Goal: Task Accomplishment & Management: Use online tool/utility

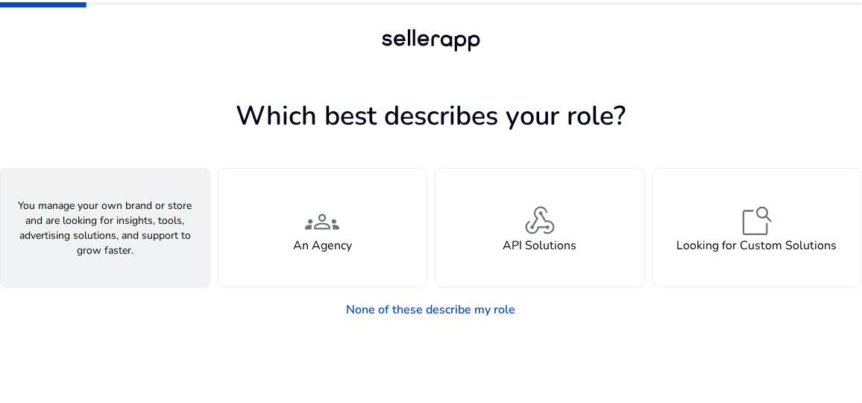
click at [110, 210] on span "person" at bounding box center [105, 221] width 36 height 36
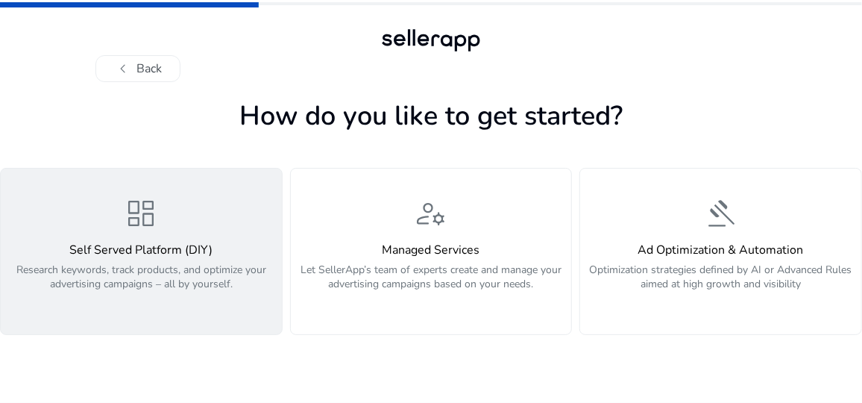
click at [139, 210] on span "dashboard" at bounding box center [141, 213] width 36 height 36
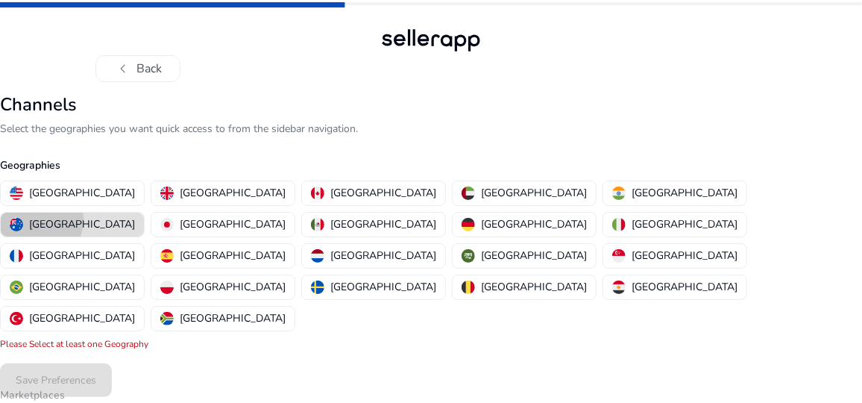
click at [135, 216] on div "[GEOGRAPHIC_DATA]" at bounding box center [72, 224] width 125 height 16
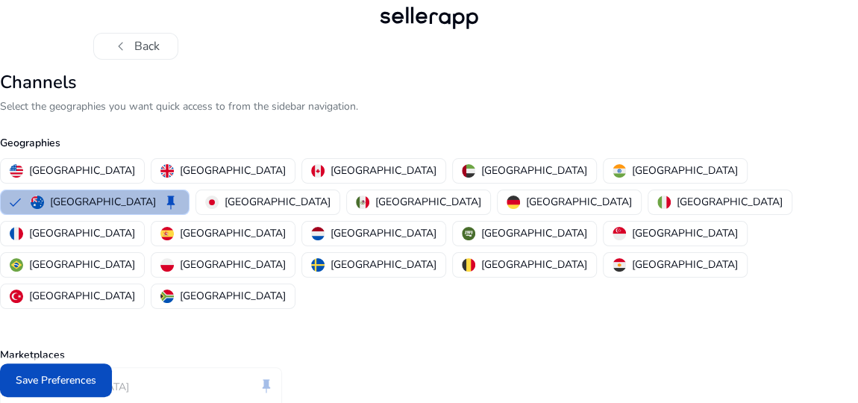
scroll to position [60, 0]
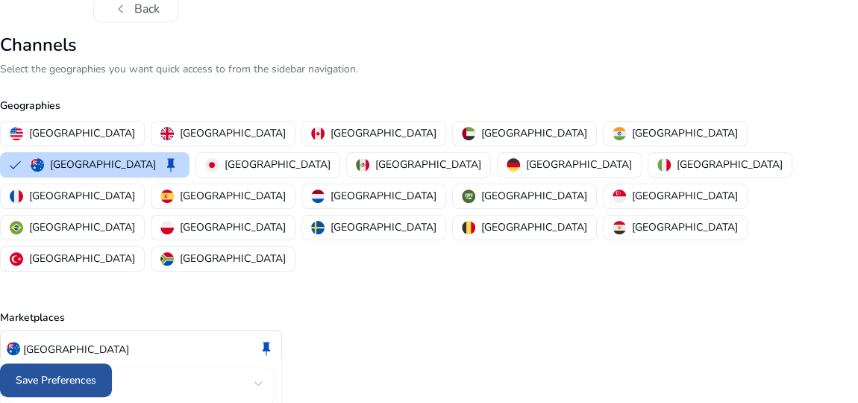
click at [77, 378] on span "Save Preferences" at bounding box center [56, 380] width 81 height 16
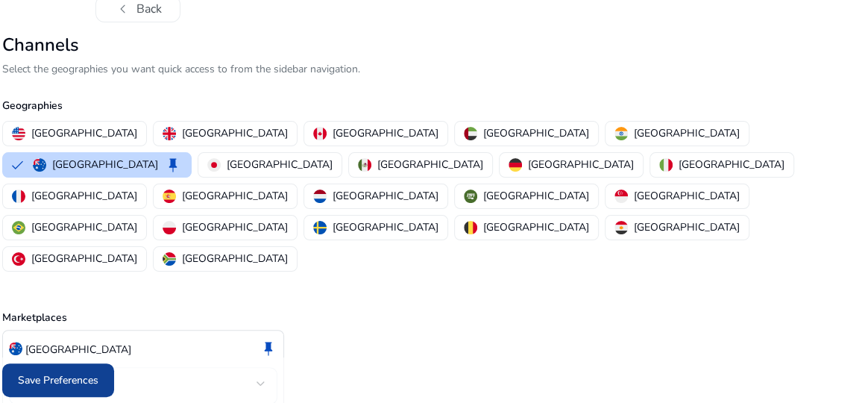
scroll to position [0, 0]
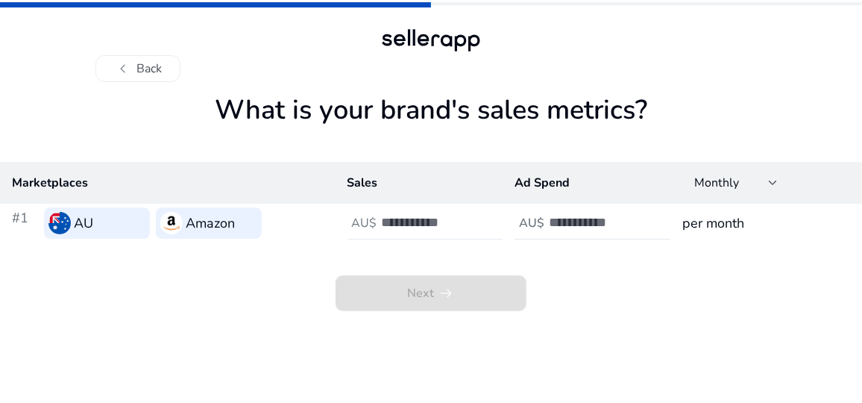
click at [413, 221] on input "number" at bounding box center [432, 222] width 101 height 16
type input "*"
click at [477, 219] on input "*" at bounding box center [432, 222] width 101 height 16
drag, startPoint x: 439, startPoint y: 228, endPoint x: 372, endPoint y: 221, distance: 66.7
click at [372, 221] on div "AU$ *" at bounding box center [432, 223] width 169 height 33
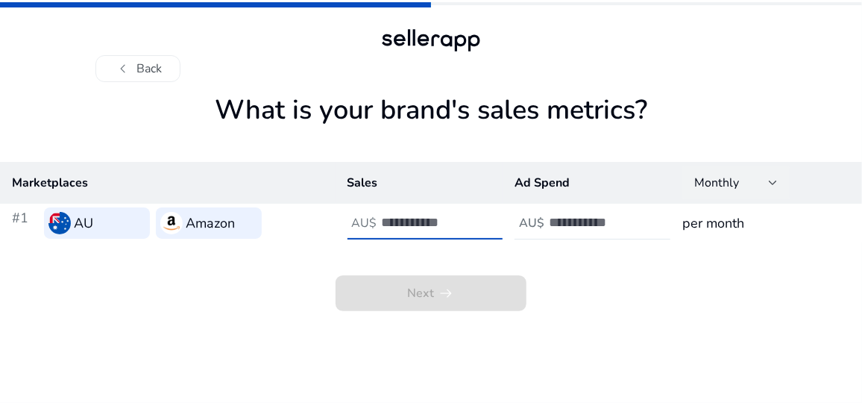
click at [779, 184] on div "Monthly" at bounding box center [735, 182] width 107 height 33
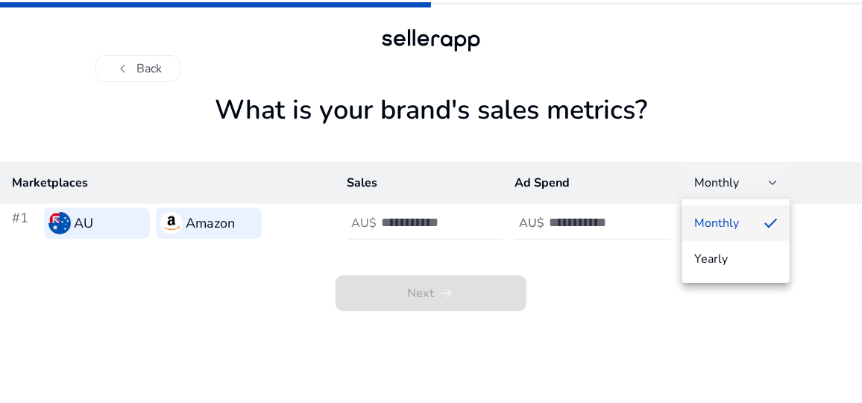
click at [713, 217] on span "Monthly" at bounding box center [723, 223] width 58 height 16
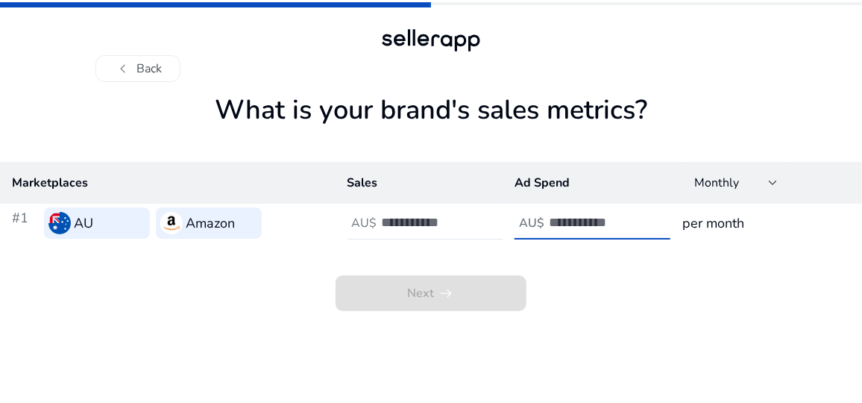
click at [626, 221] on input "number" at bounding box center [599, 222] width 101 height 16
drag, startPoint x: 634, startPoint y: 274, endPoint x: 623, endPoint y: 277, distance: 10.9
click at [634, 275] on div "Next arrow_right_alt" at bounding box center [431, 276] width 862 height 69
click at [591, 223] on input "number" at bounding box center [599, 222] width 101 height 16
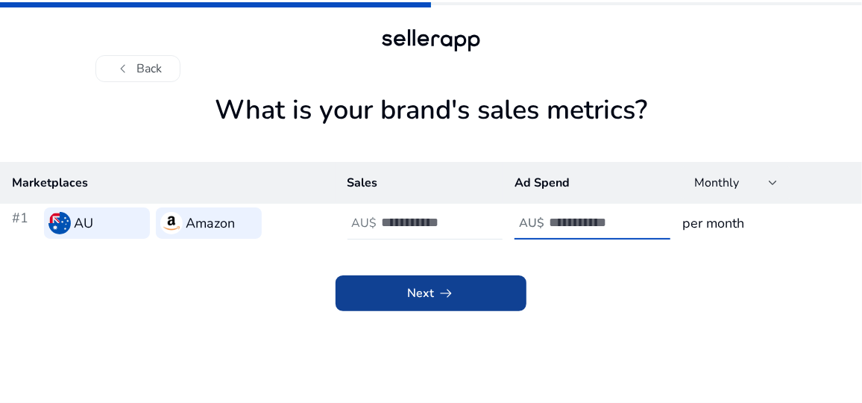
type input "*"
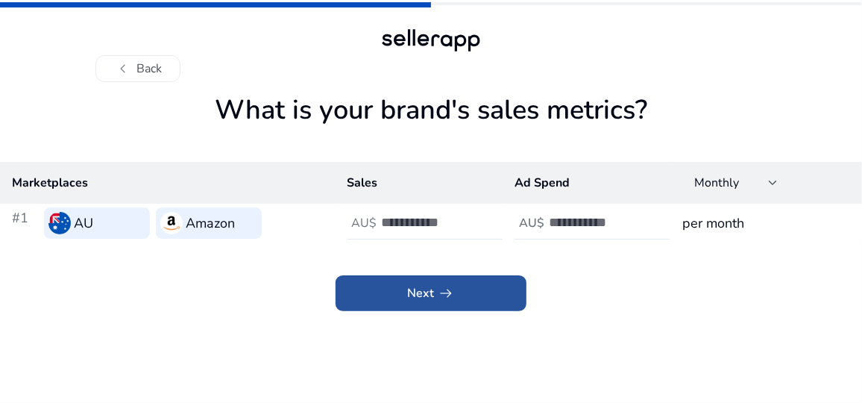
click at [457, 292] on span at bounding box center [431, 293] width 191 height 36
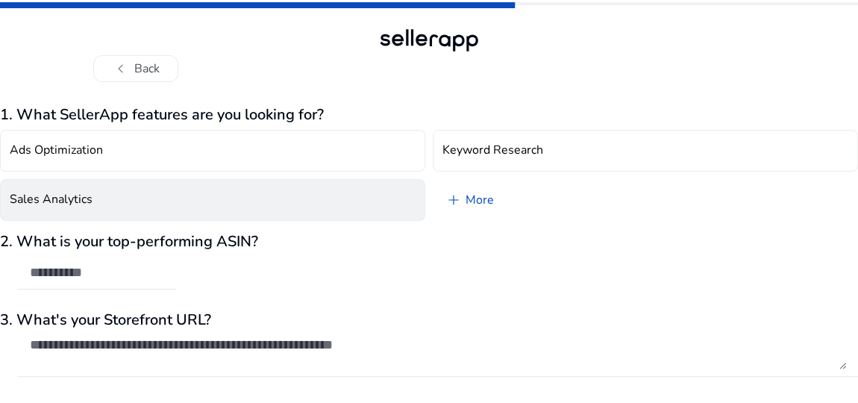
click at [141, 186] on button "Sales Analytics" at bounding box center [212, 200] width 425 height 42
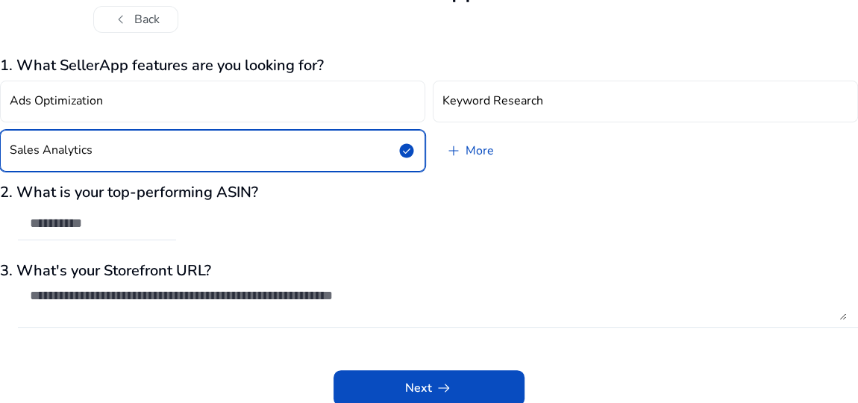
scroll to position [52, 0]
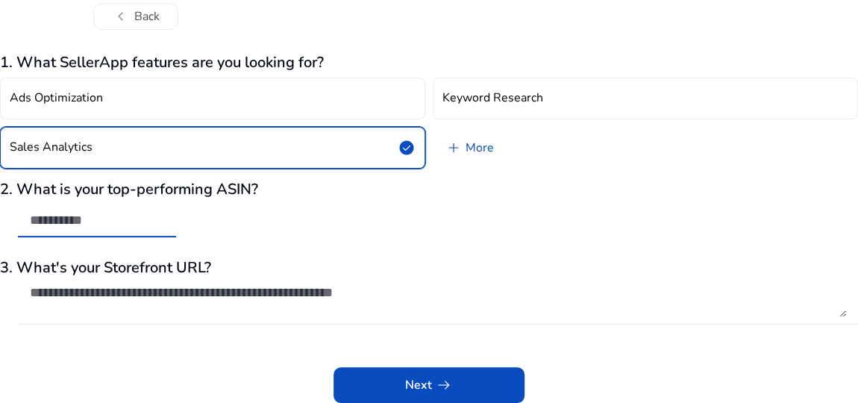
click at [148, 213] on input "text" at bounding box center [97, 220] width 134 height 16
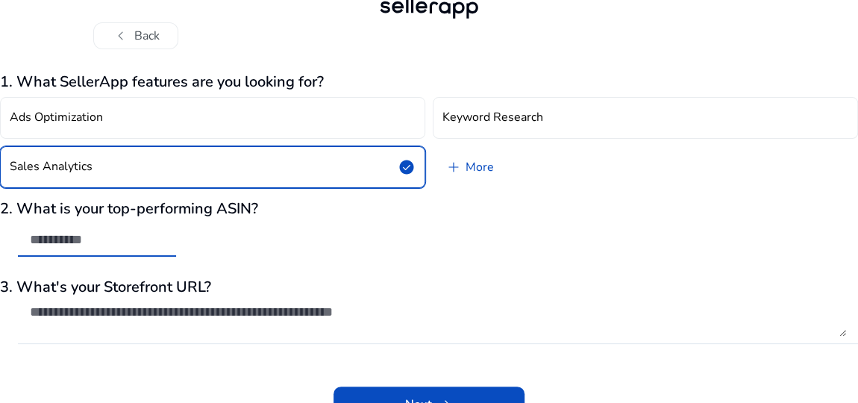
scroll to position [0, 0]
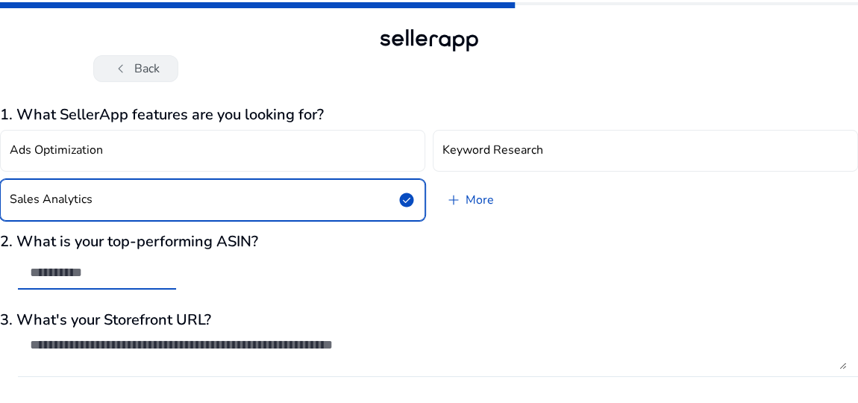
click at [147, 67] on button "chevron_left Back" at bounding box center [135, 68] width 85 height 27
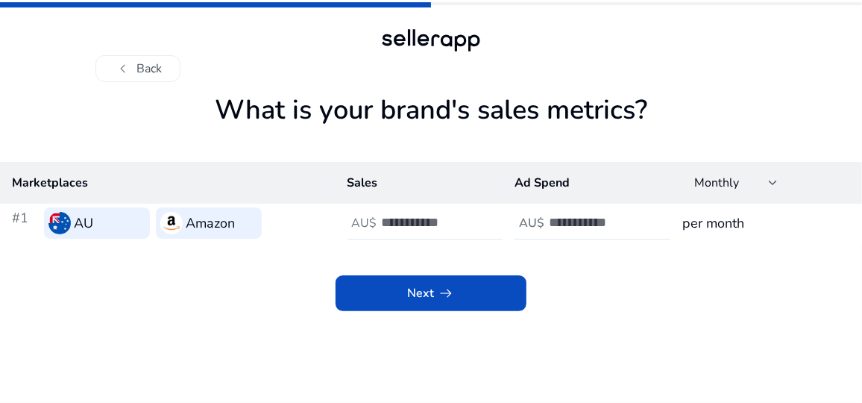
click at [689, 95] on h1 "What is your brand's sales metrics?" at bounding box center [431, 128] width 862 height 68
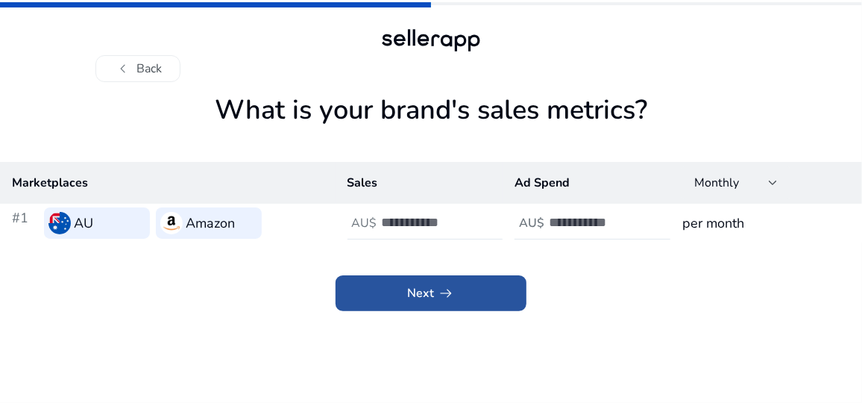
click at [467, 290] on span at bounding box center [431, 293] width 191 height 36
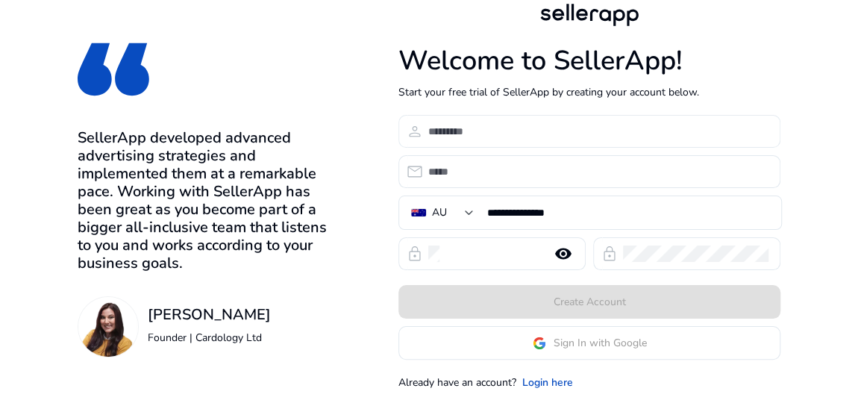
click at [477, 124] on input at bounding box center [598, 131] width 340 height 16
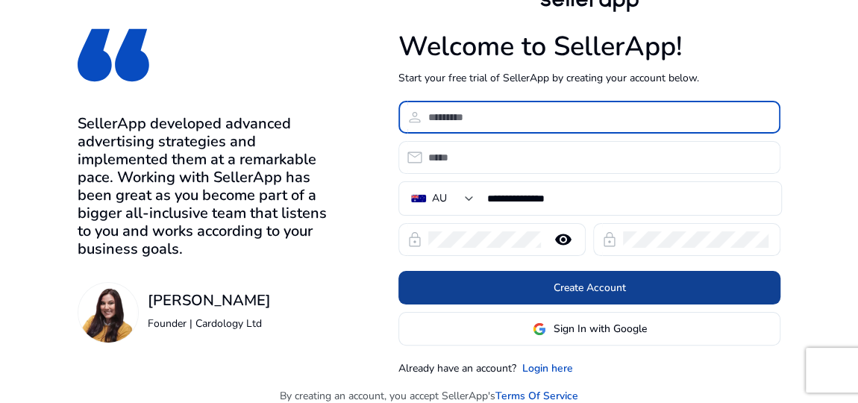
scroll to position [26, 0]
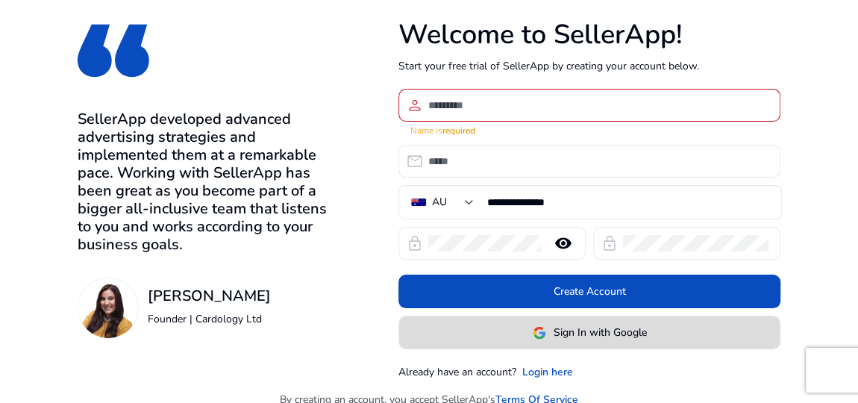
click at [557, 324] on span "Sign In with Google" at bounding box center [599, 332] width 93 height 16
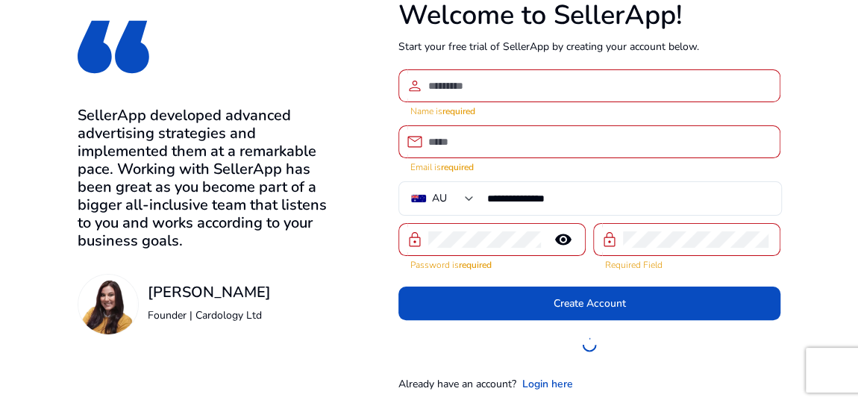
scroll to position [49, 0]
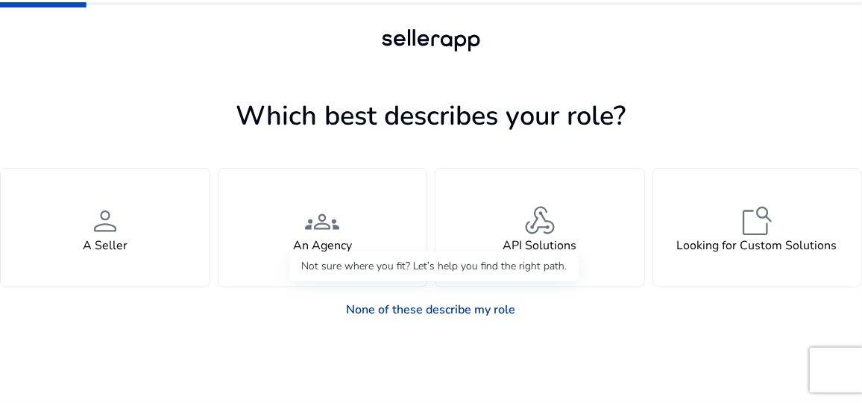
click at [452, 309] on link "None of these describe my role" at bounding box center [431, 310] width 193 height 30
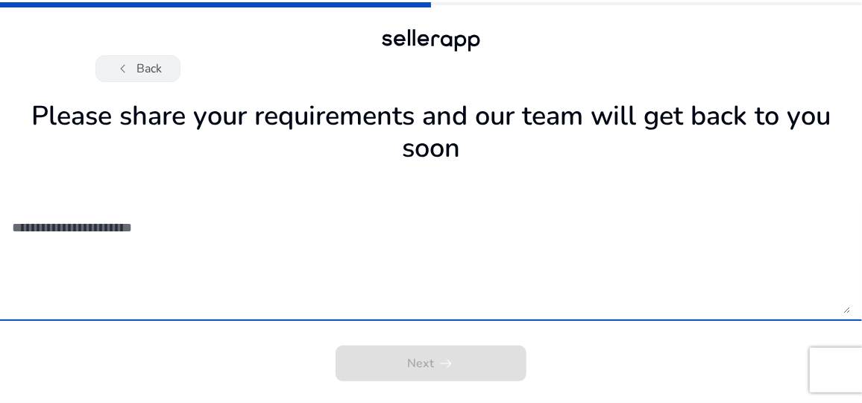
click at [160, 74] on button "chevron_left Back" at bounding box center [137, 68] width 85 height 27
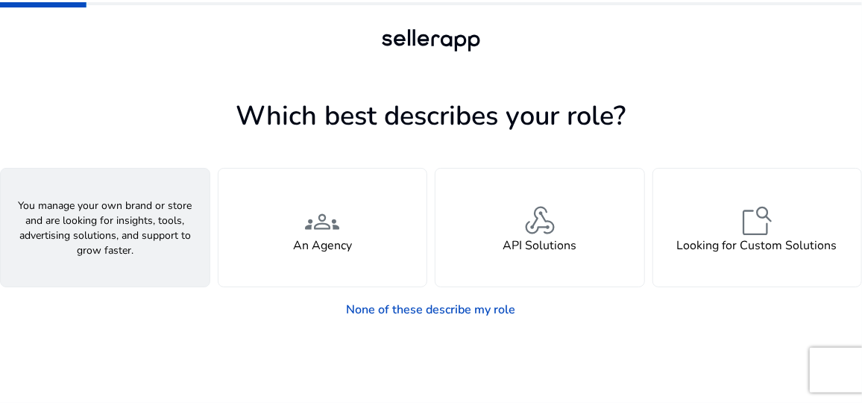
click at [123, 212] on div "person A Seller" at bounding box center [105, 228] width 209 height 118
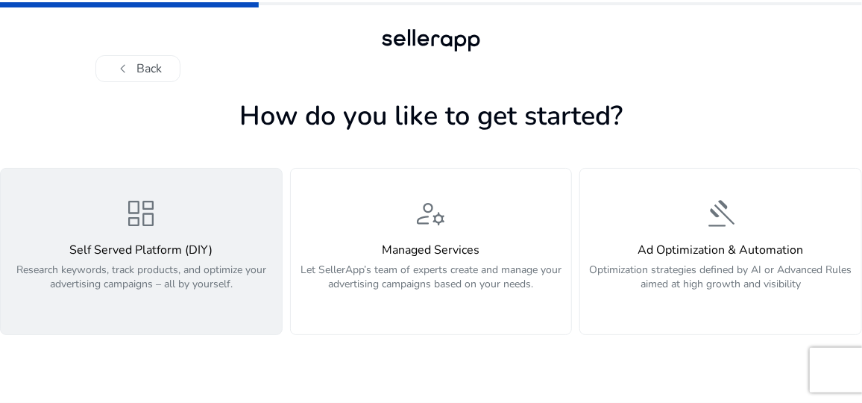
click at [133, 210] on span "dashboard" at bounding box center [141, 213] width 36 height 36
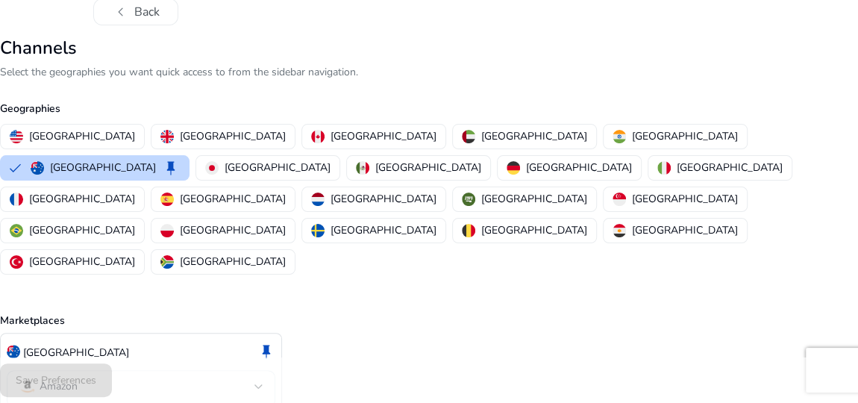
scroll to position [60, 0]
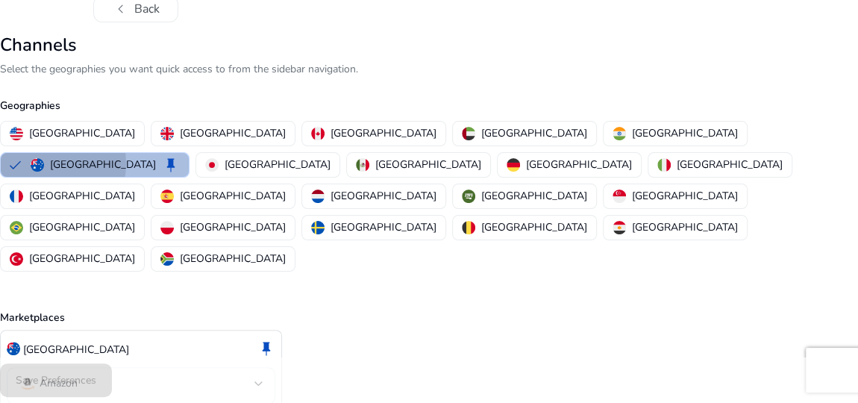
click at [44, 158] on img "button" at bounding box center [37, 164] width 13 height 13
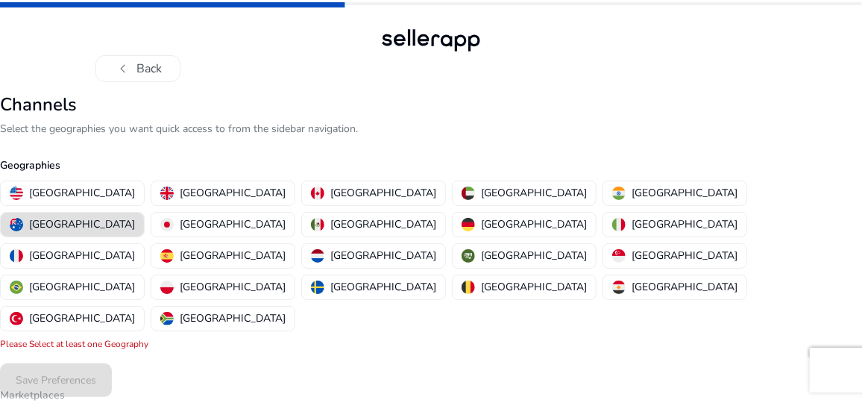
click at [144, 213] on button "[GEOGRAPHIC_DATA]" at bounding box center [72, 225] width 143 height 24
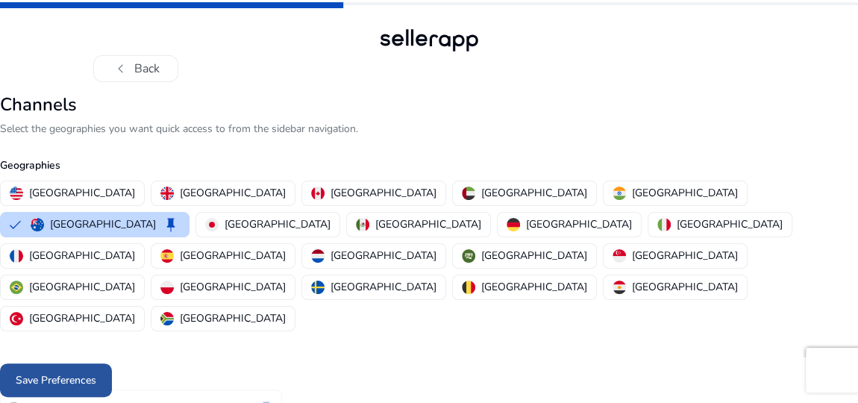
click at [77, 374] on span "Save Preferences" at bounding box center [56, 380] width 81 height 16
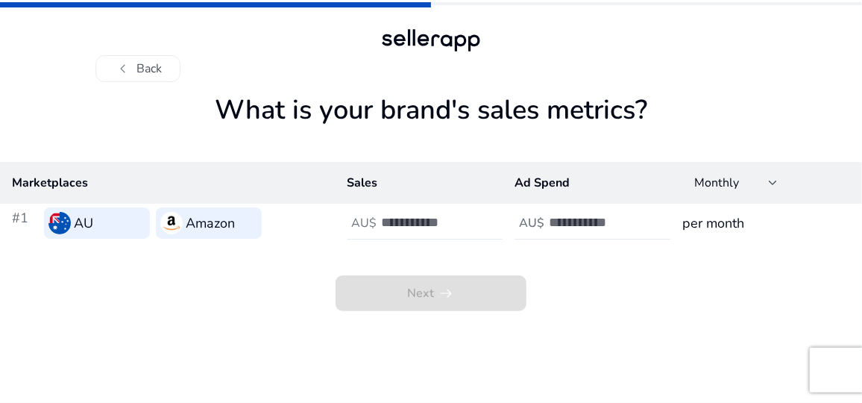
click at [396, 219] on input "number" at bounding box center [432, 222] width 101 height 16
type input "***"
click at [587, 223] on input "number" at bounding box center [599, 222] width 101 height 16
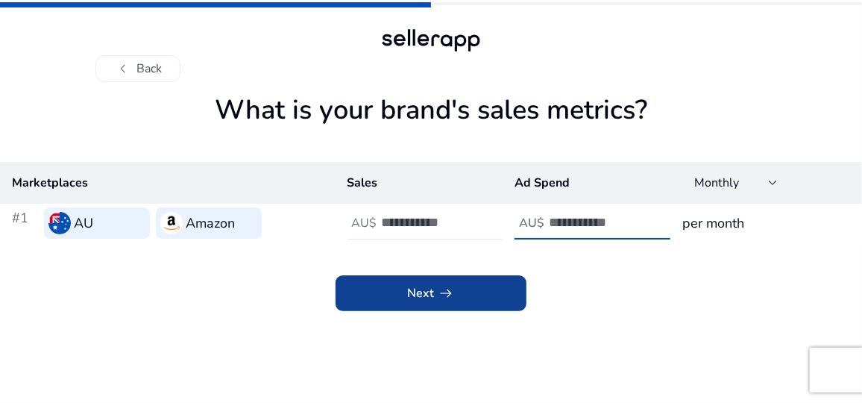
type input "**"
click at [435, 295] on app-icon "arrow_right_alt" at bounding box center [444, 293] width 21 height 18
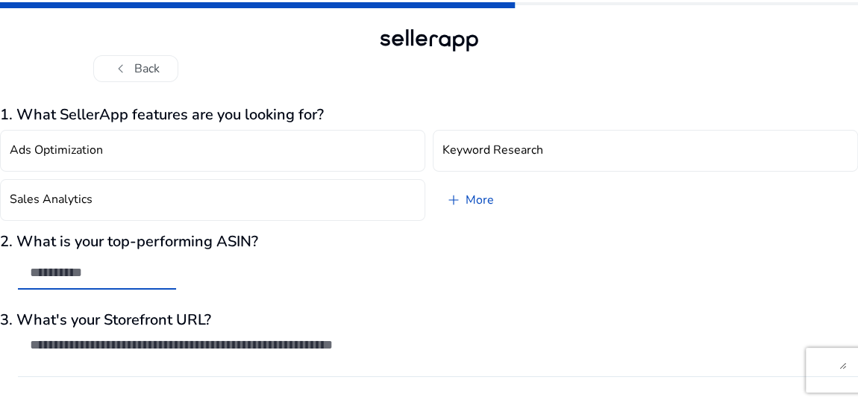
click at [133, 265] on input "text" at bounding box center [97, 272] width 134 height 16
click at [114, 274] on input "text" at bounding box center [97, 272] width 134 height 16
paste input "**********"
type input "**********"
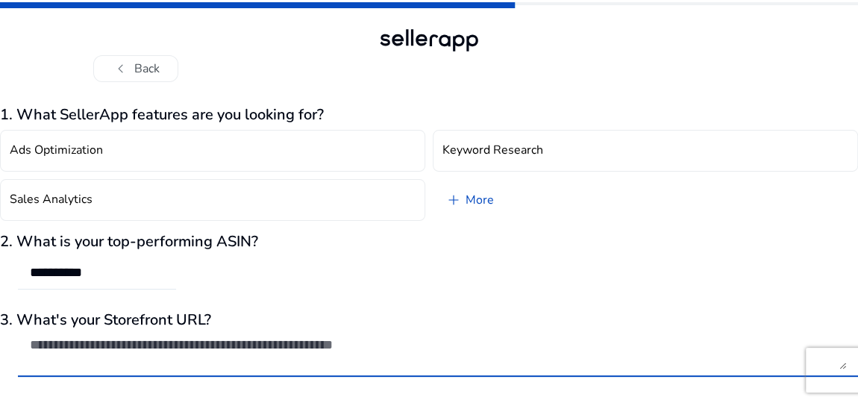
click at [163, 349] on textarea at bounding box center [438, 352] width 816 height 33
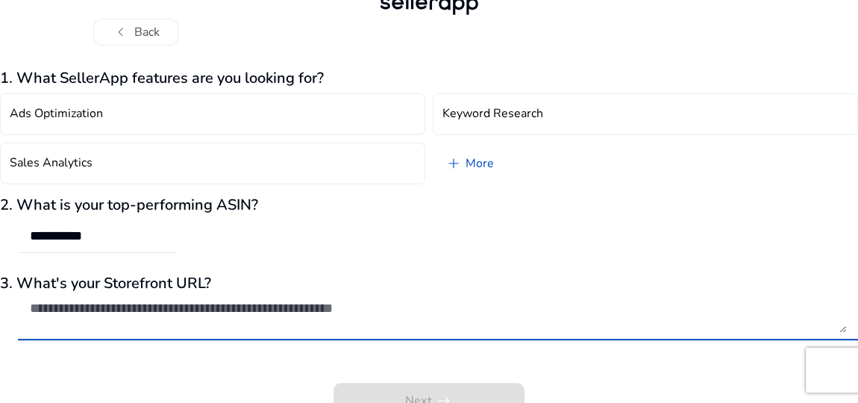
scroll to position [52, 0]
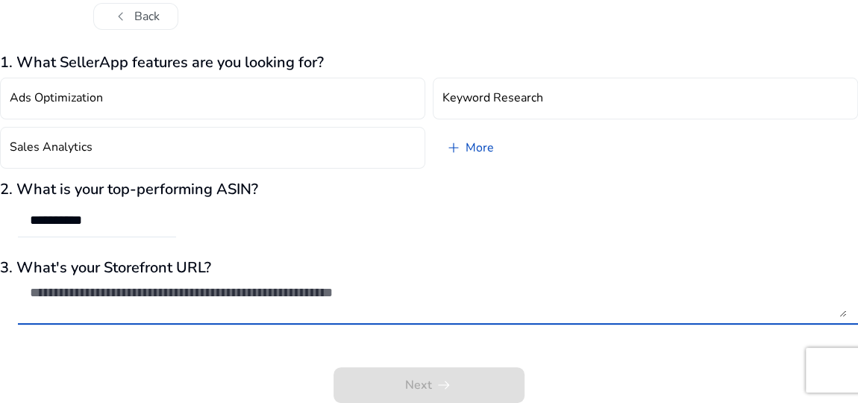
click at [284, 289] on textarea at bounding box center [438, 300] width 816 height 33
click at [155, 293] on textarea at bounding box center [438, 300] width 816 height 33
paste textarea "**********"
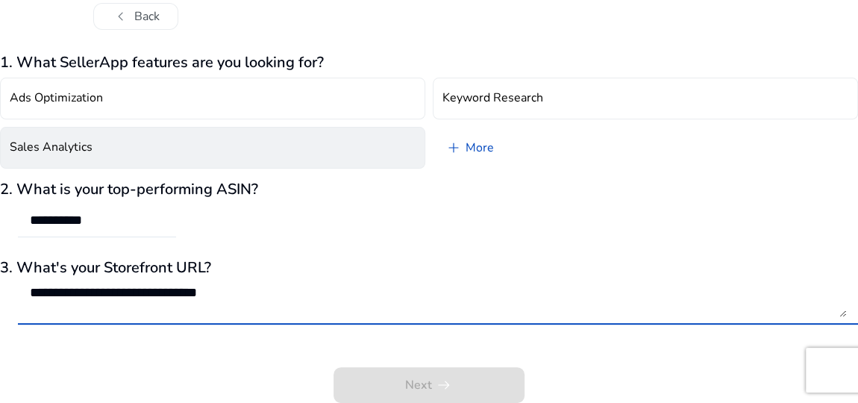
type textarea "**********"
click at [333, 135] on button "Sales Analytics" at bounding box center [212, 148] width 425 height 42
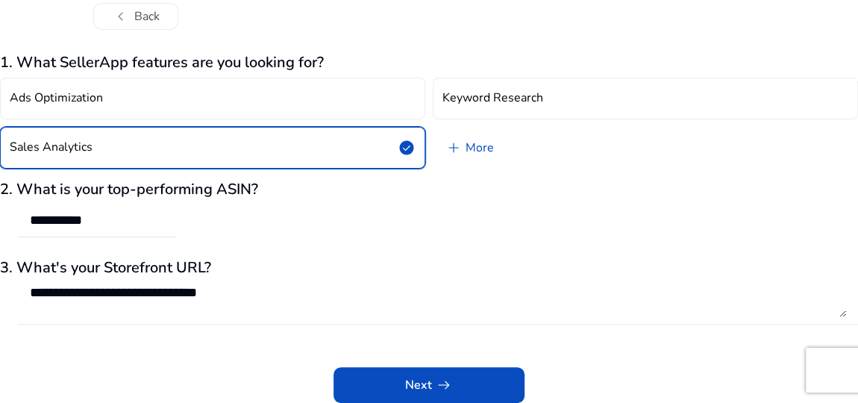
click at [495, 295] on textarea "**********" at bounding box center [438, 300] width 816 height 33
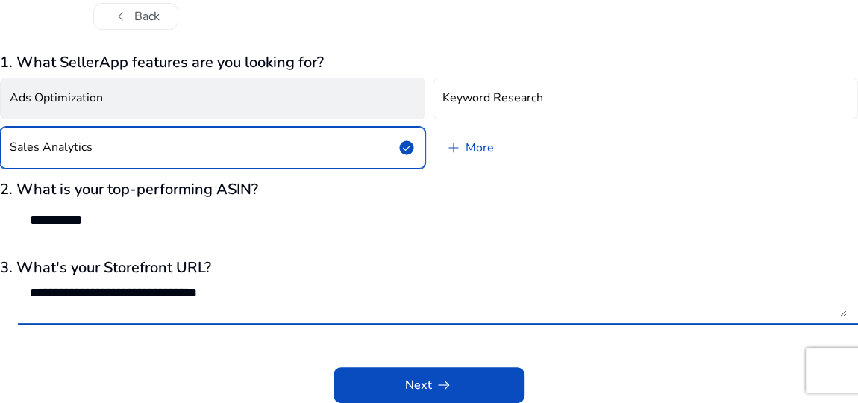
click at [188, 96] on button "Ads Optimization" at bounding box center [212, 99] width 425 height 42
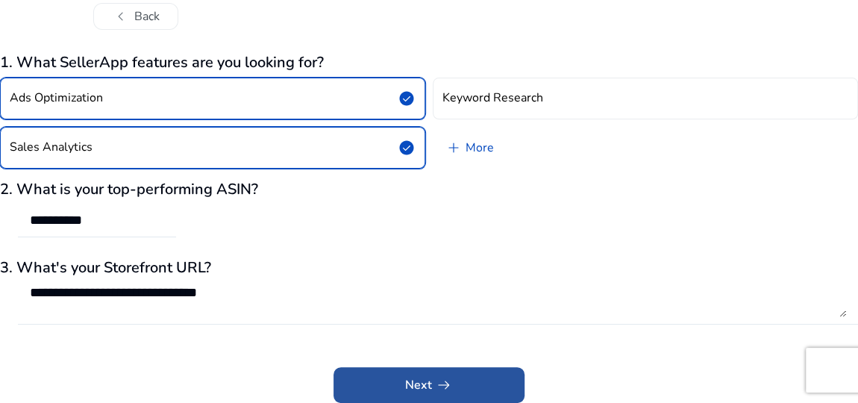
click at [420, 378] on span "Next arrow_right_alt" at bounding box center [429, 385] width 48 height 18
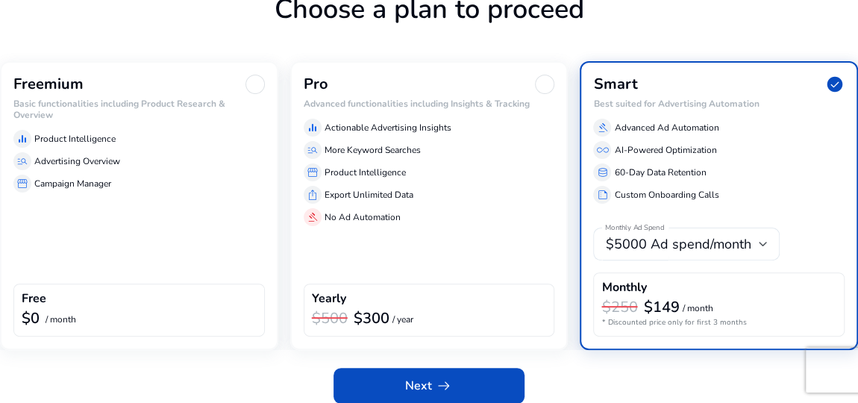
scroll to position [108, 0]
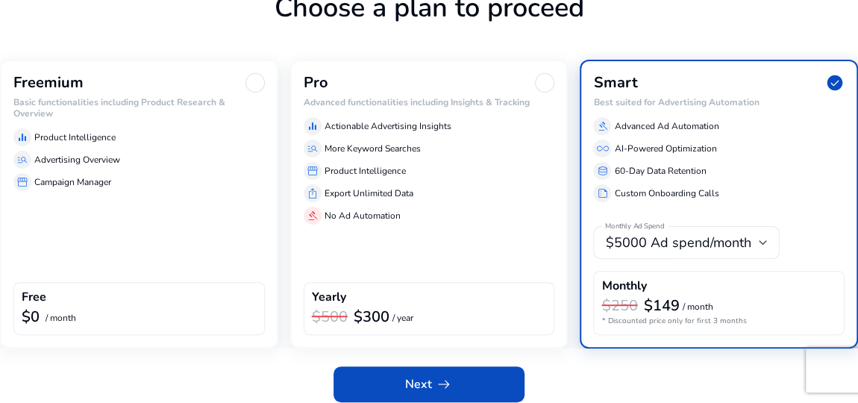
click at [101, 207] on div "Freemium Basic functionalities including Product Research & Overview equalizer …" at bounding box center [139, 204] width 278 height 289
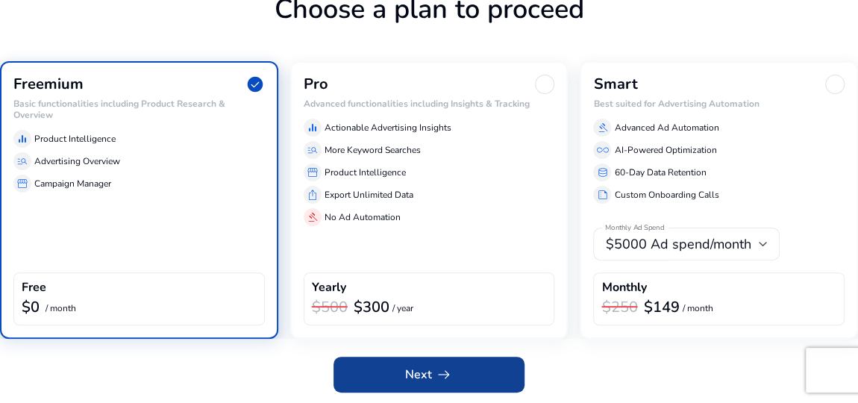
click at [421, 372] on span "Next arrow_right_alt" at bounding box center [429, 374] width 48 height 18
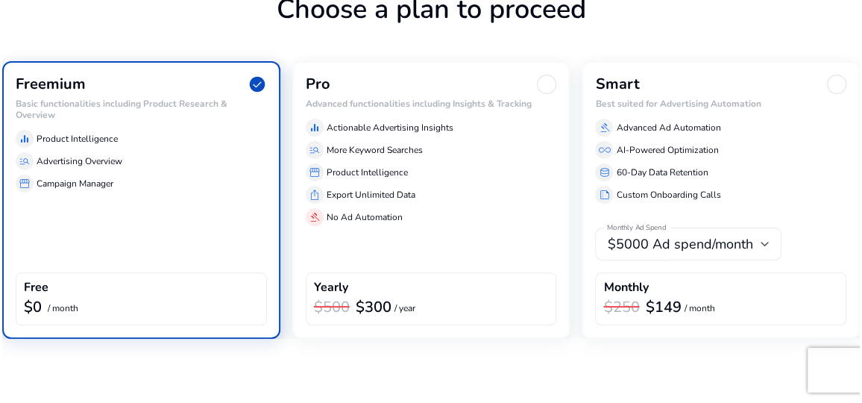
scroll to position [0, 0]
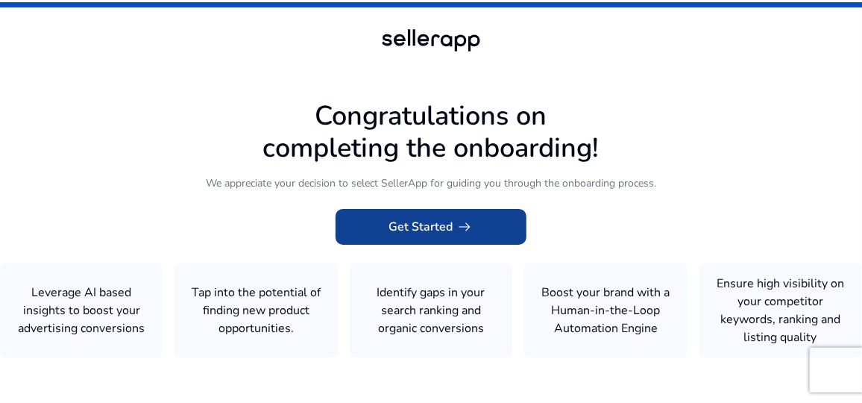
click at [421, 230] on span "Get Started arrow_right_alt" at bounding box center [431, 227] width 85 height 18
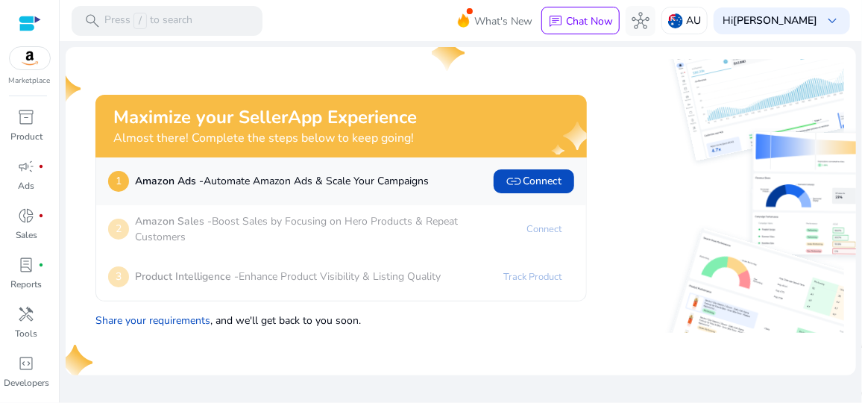
click at [615, 205] on div at bounding box center [721, 196] width 245 height 274
click at [38, 119] on div "inventory_2" at bounding box center [27, 117] width 42 height 24
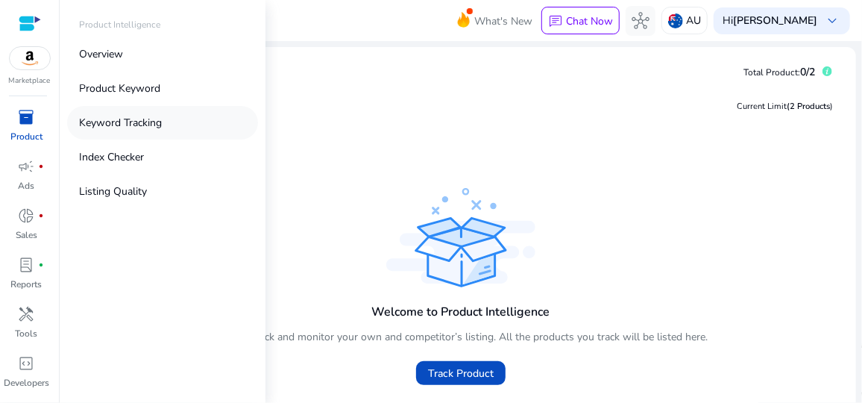
click at [150, 120] on p "Keyword Tracking" at bounding box center [120, 123] width 83 height 16
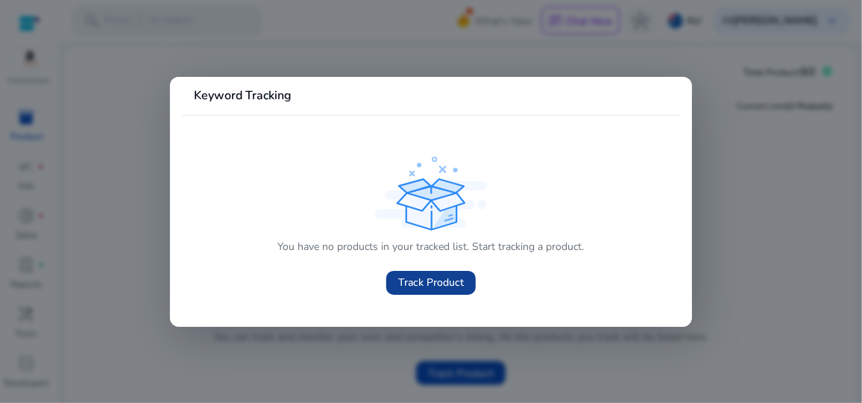
click at [421, 280] on span "Track Product" at bounding box center [431, 282] width 66 height 16
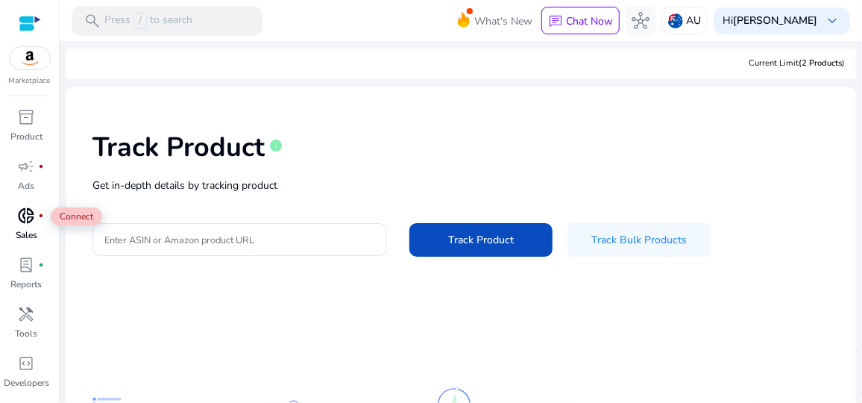
click at [34, 219] on span "donut_small" at bounding box center [27, 216] width 18 height 18
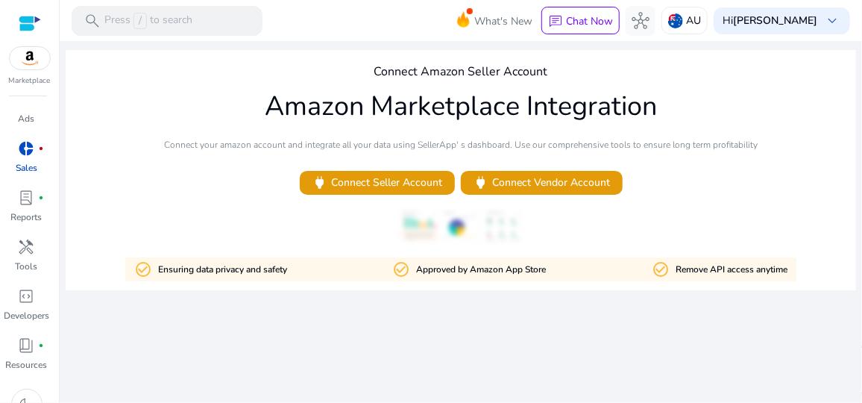
click at [34, 21] on div at bounding box center [30, 23] width 22 height 17
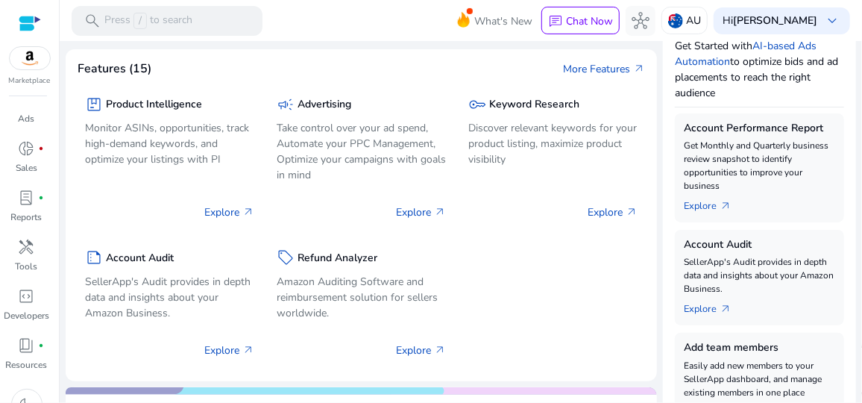
scroll to position [271, 0]
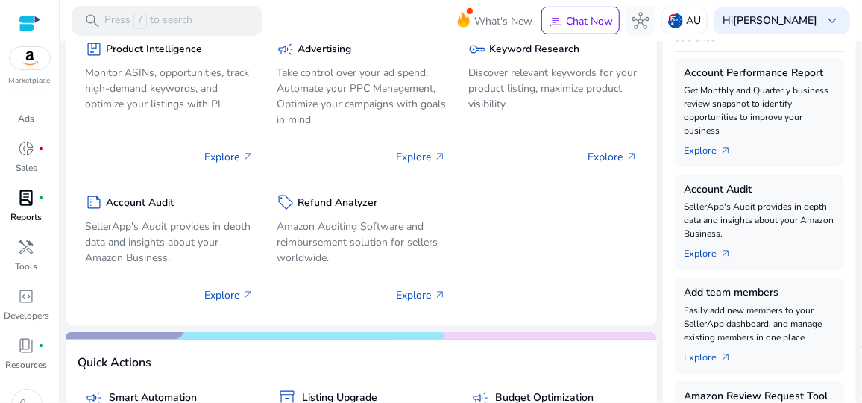
click at [25, 193] on span "lab_profile" at bounding box center [27, 198] width 18 height 18
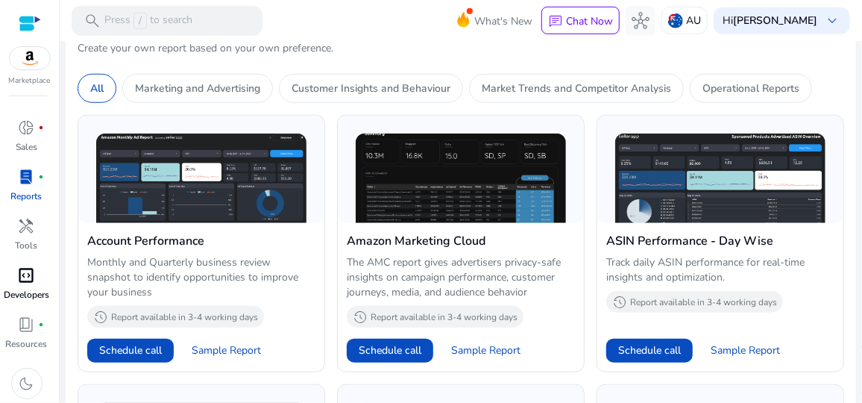
scroll to position [89, 0]
click at [31, 281] on span "code_blocks" at bounding box center [27, 274] width 18 height 18
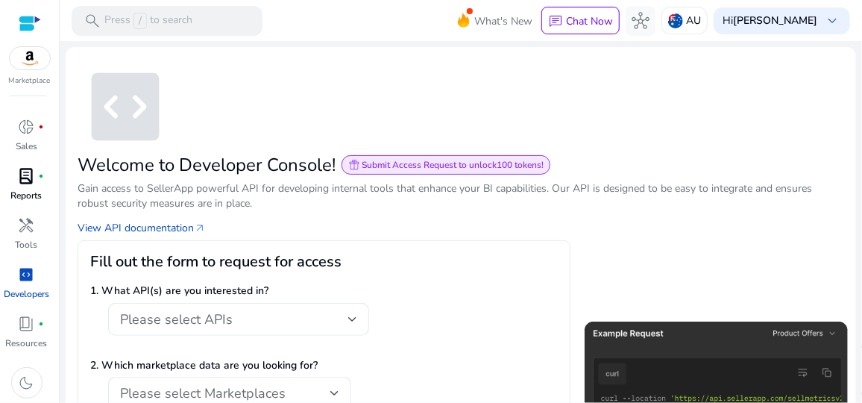
click at [31, 54] on img at bounding box center [30, 58] width 40 height 22
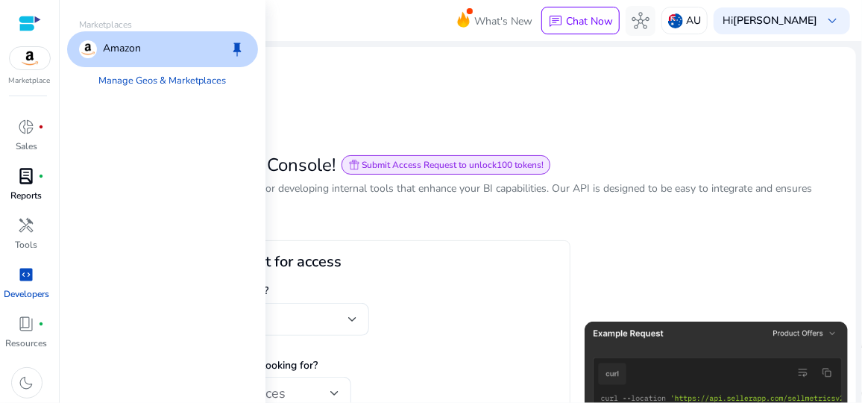
click at [119, 51] on p "Amazon" at bounding box center [122, 49] width 38 height 18
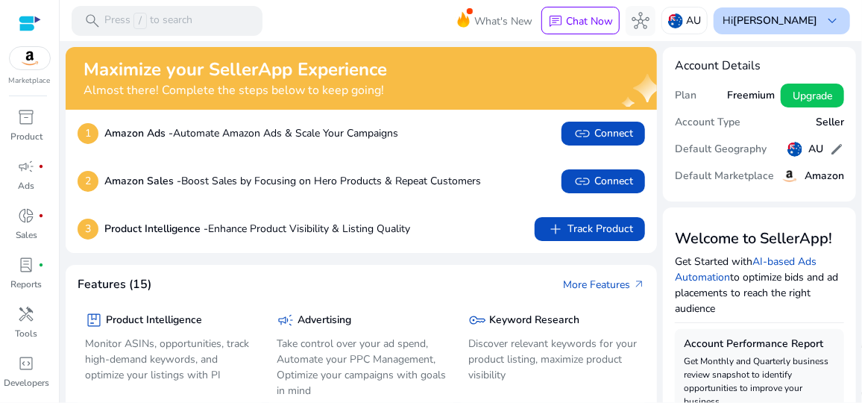
click at [763, 17] on b "[PERSON_NAME]" at bounding box center [775, 20] width 84 height 14
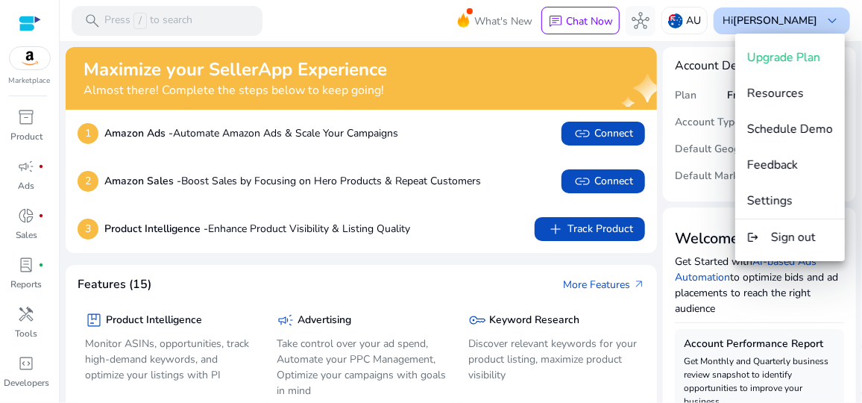
click at [763, 17] on div at bounding box center [431, 201] width 862 height 403
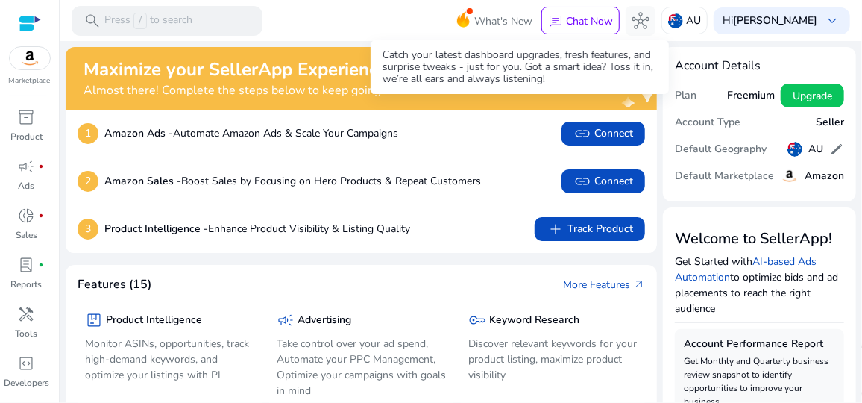
click at [470, 18] on icon at bounding box center [463, 19] width 13 height 16
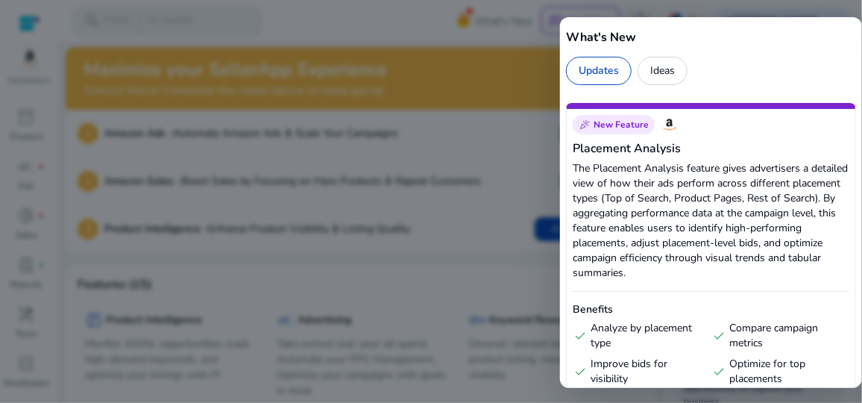
click at [659, 71] on div "Ideas" at bounding box center [663, 71] width 50 height 28
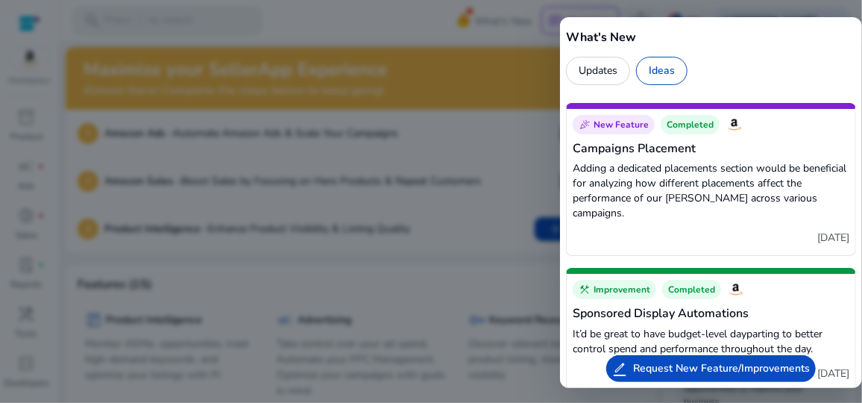
click at [442, 44] on div at bounding box center [431, 201] width 862 height 403
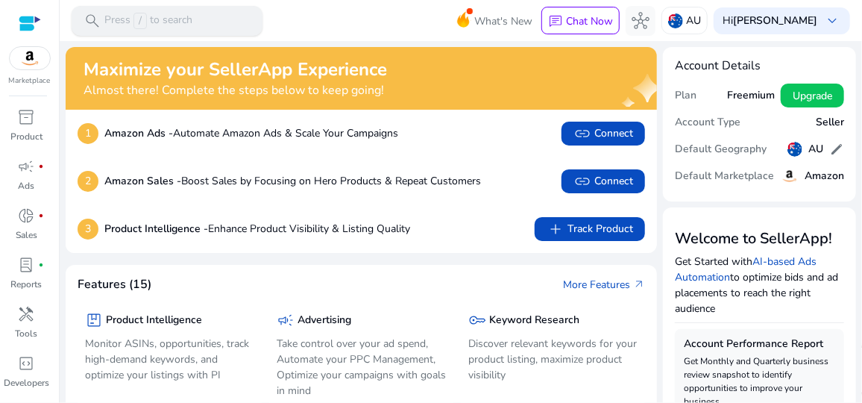
click at [160, 21] on p "Press / to search" at bounding box center [148, 21] width 88 height 16
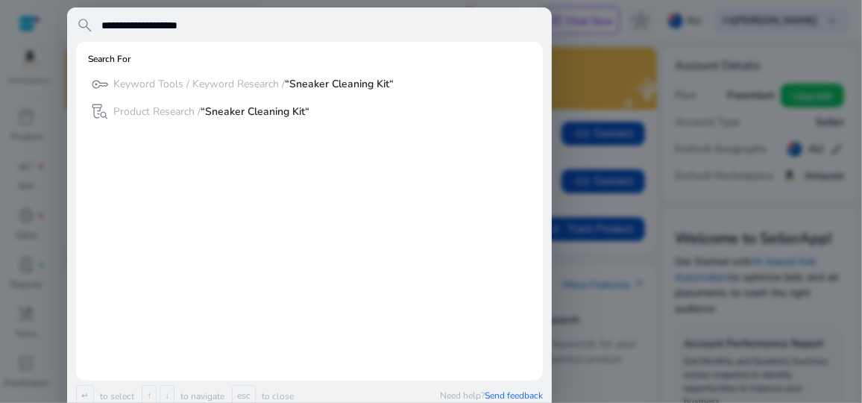
type input "**********"
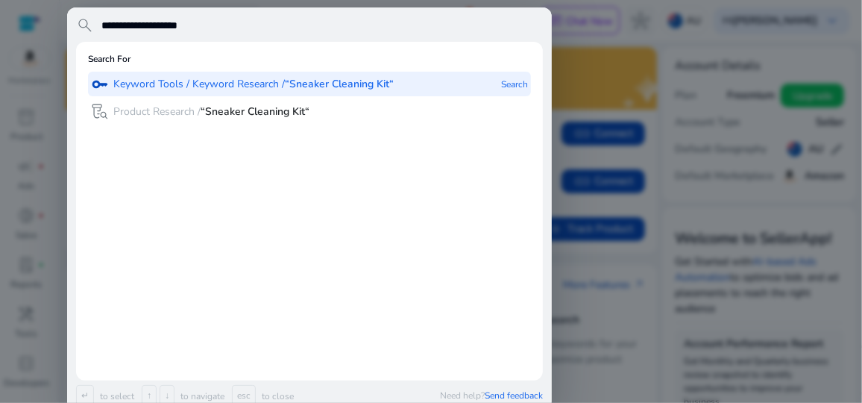
click at [263, 89] on p "Keyword Tools / Keyword Research / “Sneaker Cleaning Kit“" at bounding box center [253, 84] width 280 height 15
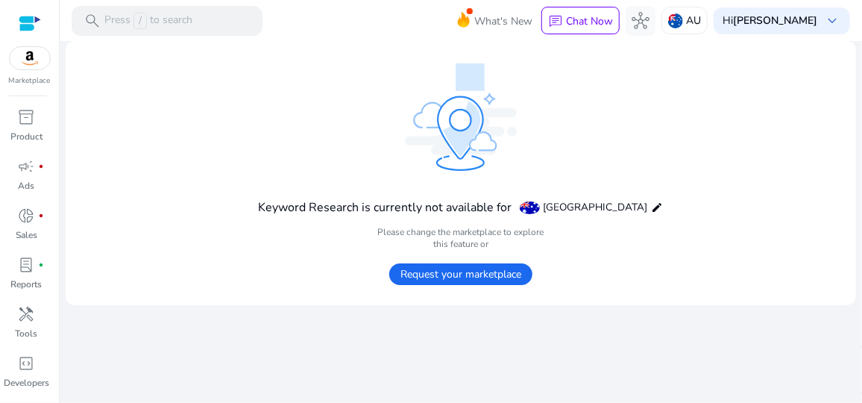
click at [462, 269] on span "Request your marketplace" at bounding box center [460, 274] width 143 height 22
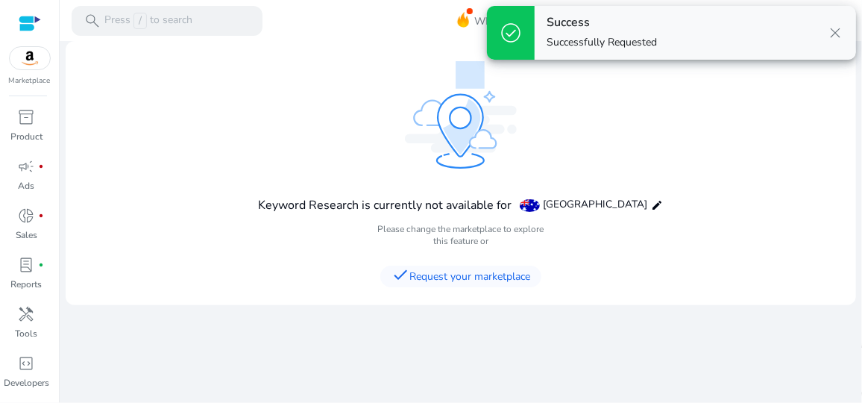
click at [838, 32] on span "close" at bounding box center [835, 33] width 18 height 18
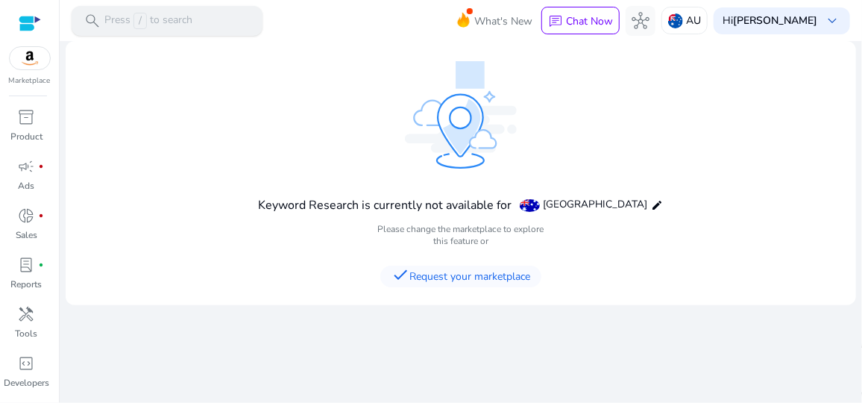
click at [145, 22] on span "/" at bounding box center [139, 21] width 13 height 16
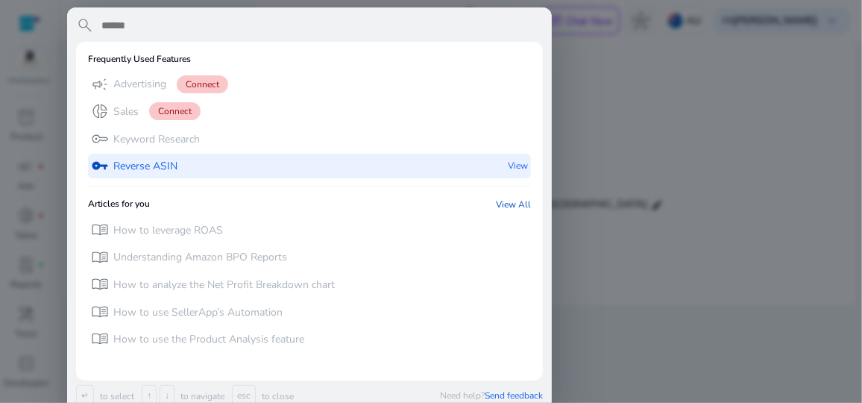
click at [184, 161] on div "vpn_key Reverse ASIN View" at bounding box center [309, 166] width 443 height 25
